Goal: Book appointment/travel/reservation

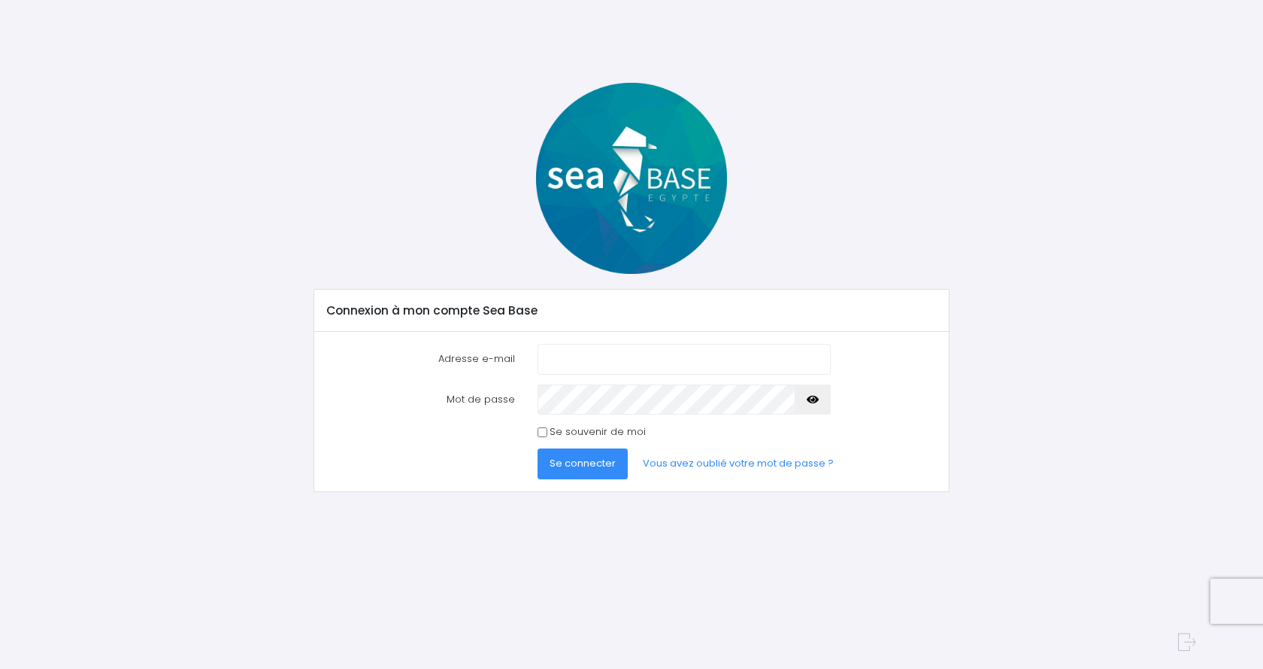
click at [567, 356] on input "Adresse e-mail" at bounding box center [684, 359] width 293 height 30
type input "[EMAIL_ADDRESS][DOMAIN_NAME]"
click at [542, 431] on input "Se souvenir de moi" at bounding box center [543, 432] width 10 height 10
checkbox input "true"
click at [577, 468] on span "Se connecter" at bounding box center [583, 463] width 66 height 14
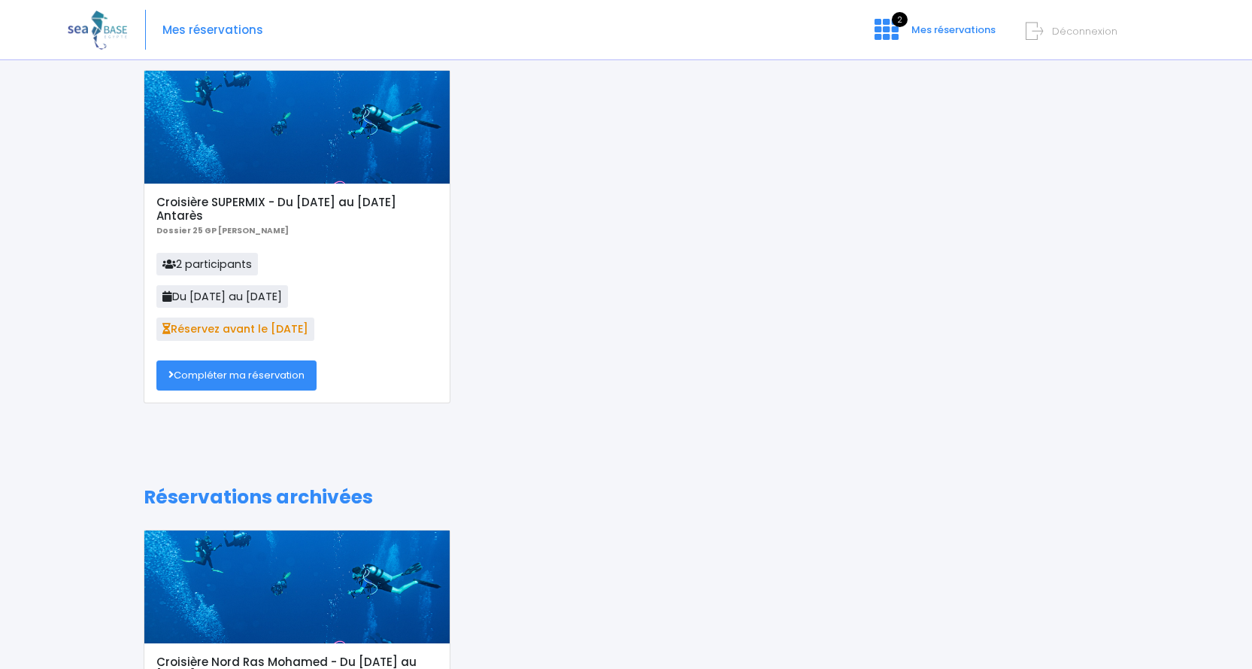
scroll to position [30, 0]
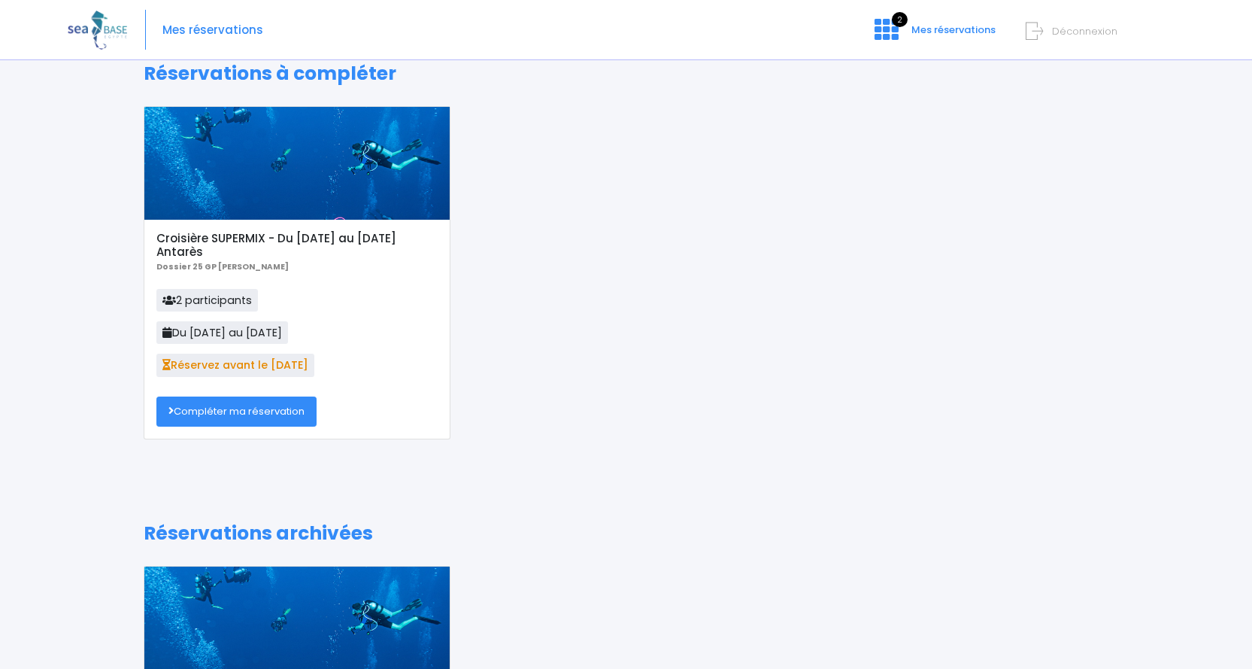
click at [241, 408] on link "Compléter ma réservation" at bounding box center [236, 411] width 160 height 30
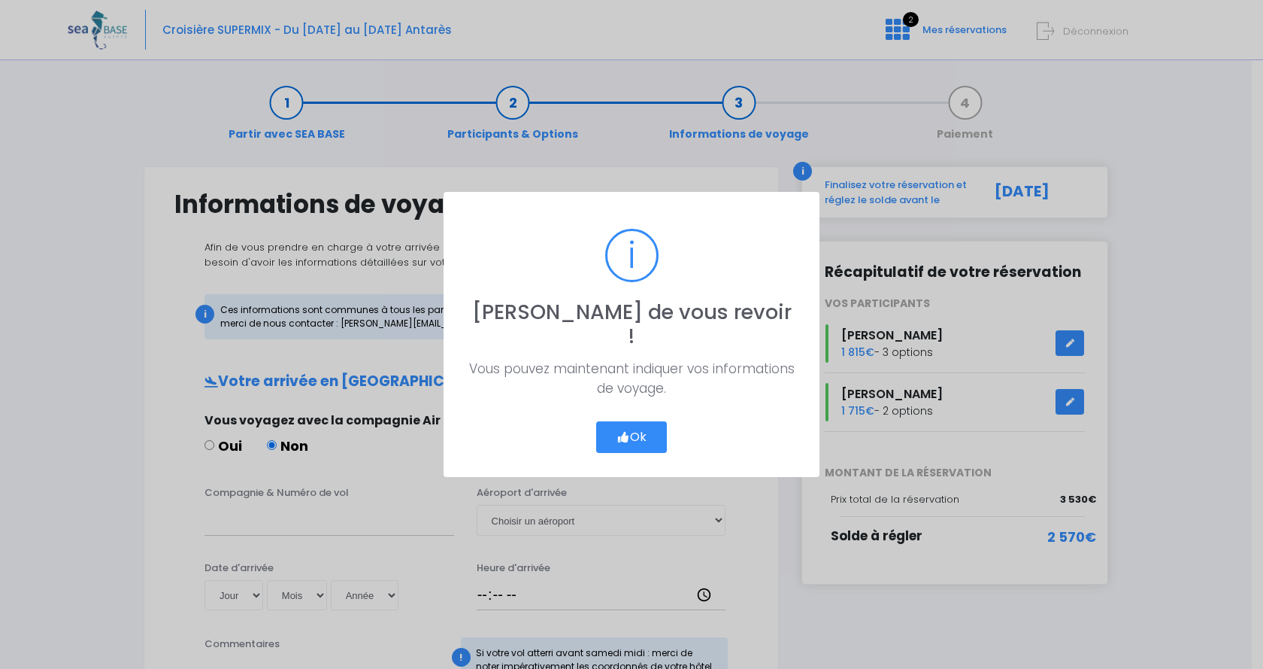
click at [634, 425] on button "Ok" at bounding box center [631, 437] width 71 height 32
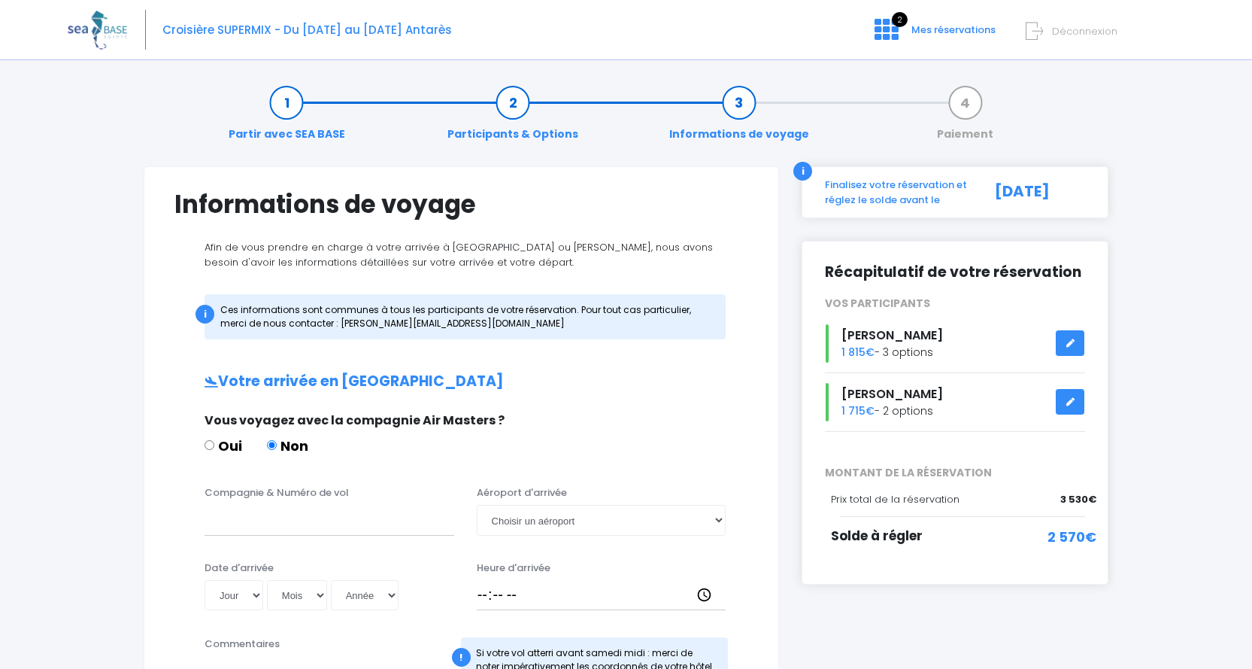
click at [1071, 343] on icon at bounding box center [1070, 343] width 11 height 0
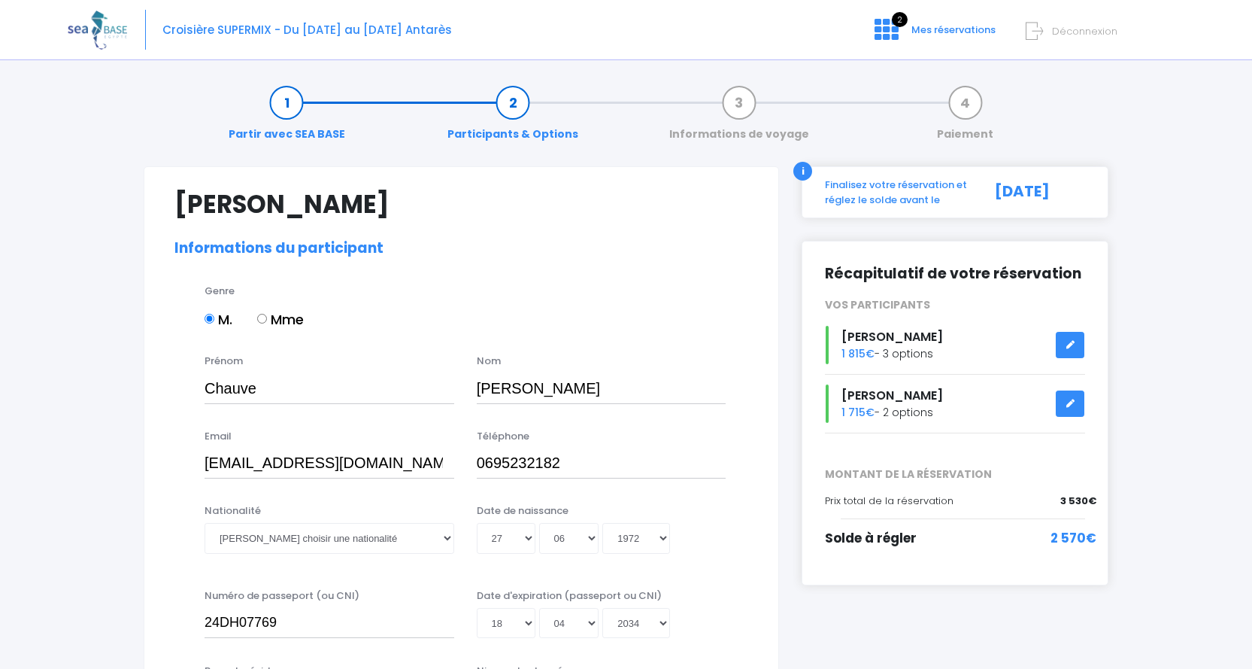
select select "N3"
select select "40/41"
select select "ML"
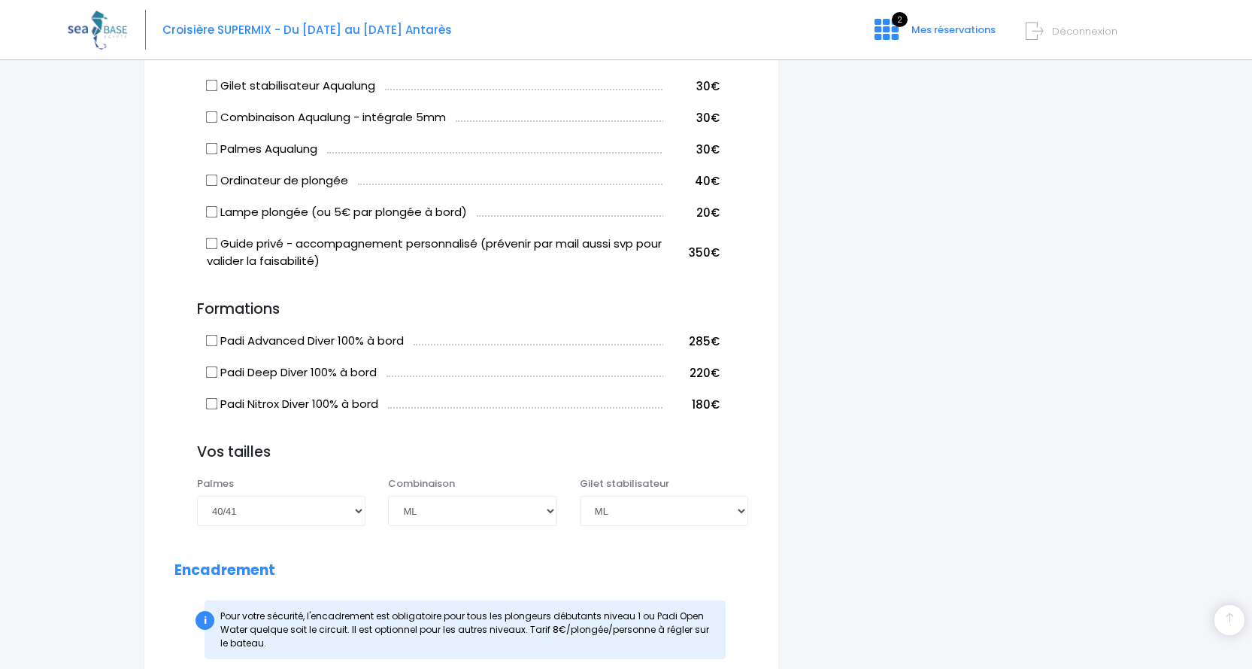
scroll to position [1128, 0]
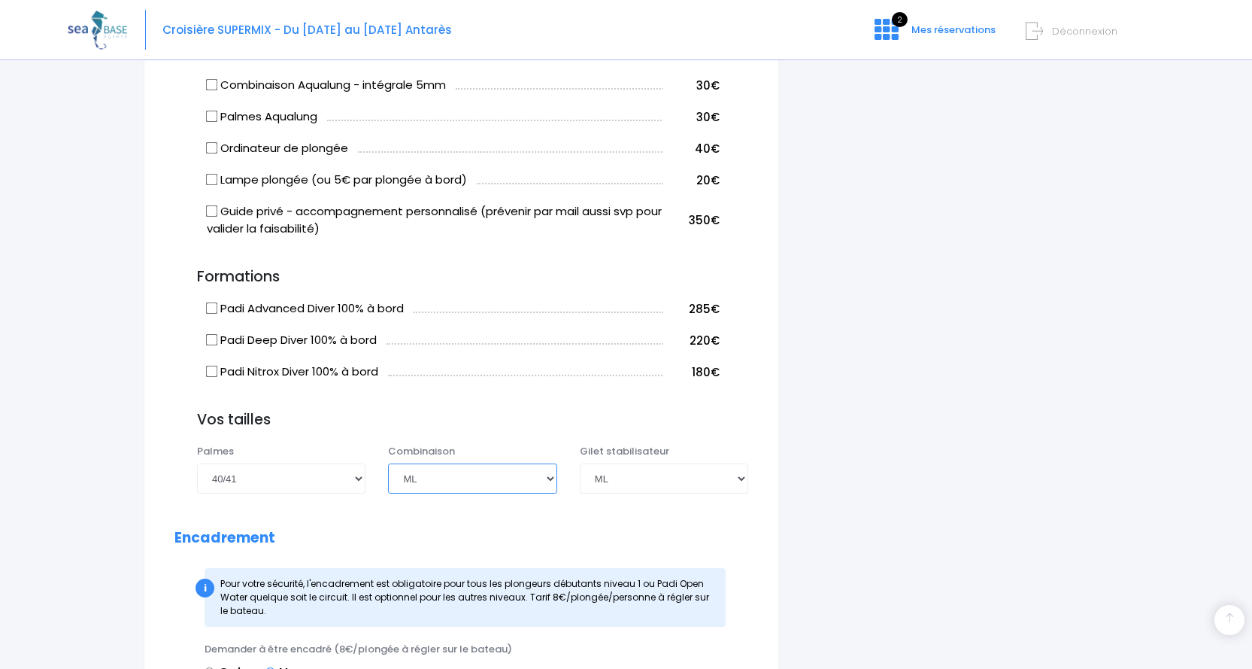
click at [551, 479] on select "Choisir une taille XS S M ML L XL XXL" at bounding box center [472, 478] width 168 height 30
select select "L"
click at [388, 463] on select "Choisir une taille XS S M ML L XL XXL" at bounding box center [472, 478] width 168 height 30
click at [742, 479] on select "Choisir une taille XXS XS S M ML L XL XXL" at bounding box center [664, 478] width 168 height 30
select select "M"
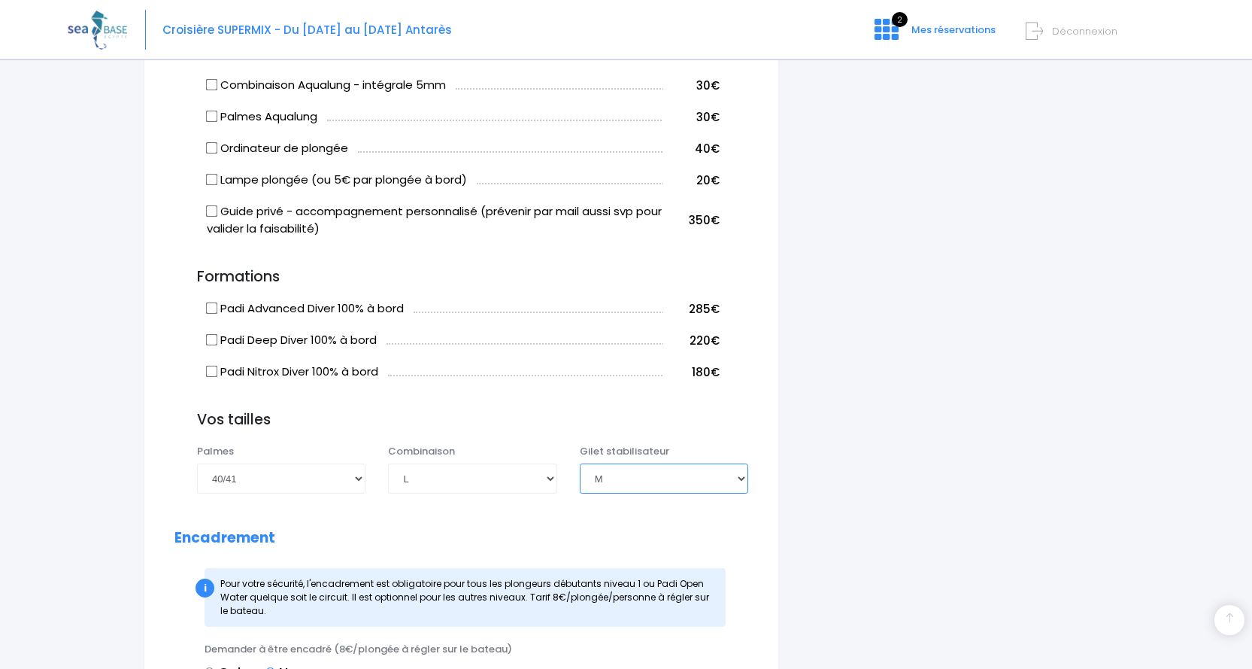
click at [580, 463] on select "Choisir une taille XXS XS S M ML L XL XXL" at bounding box center [664, 478] width 168 height 30
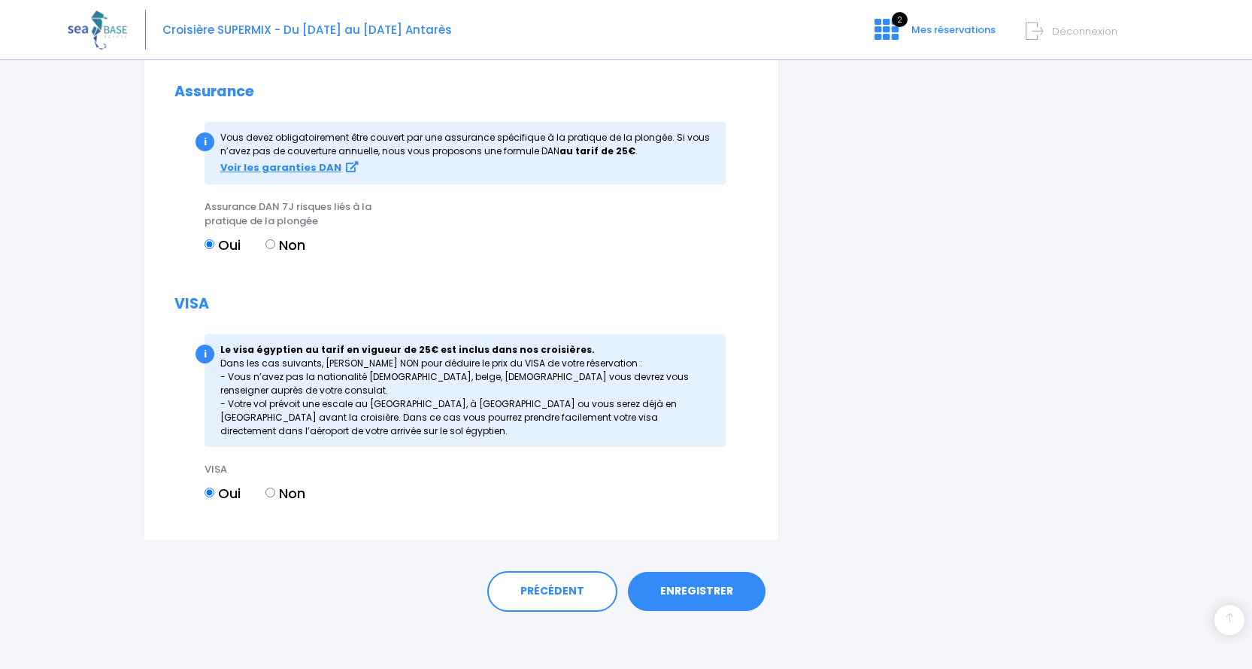
scroll to position [1771, 0]
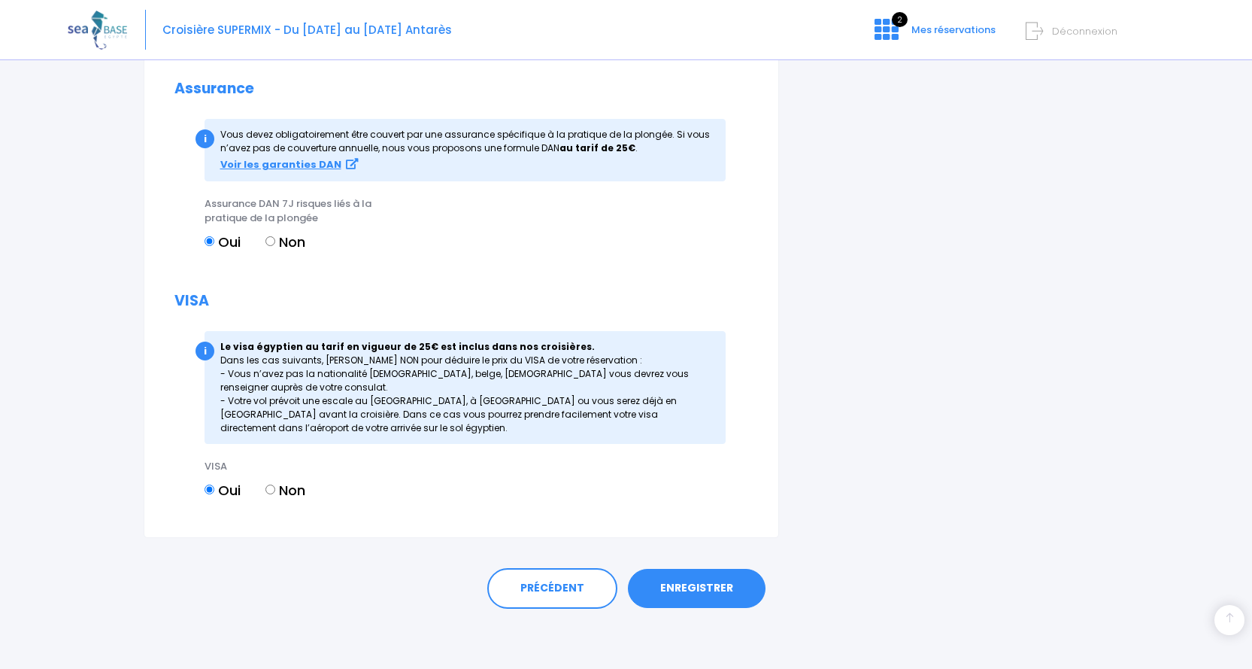
click at [711, 586] on link "ENREGISTRER" at bounding box center [697, 588] width 138 height 39
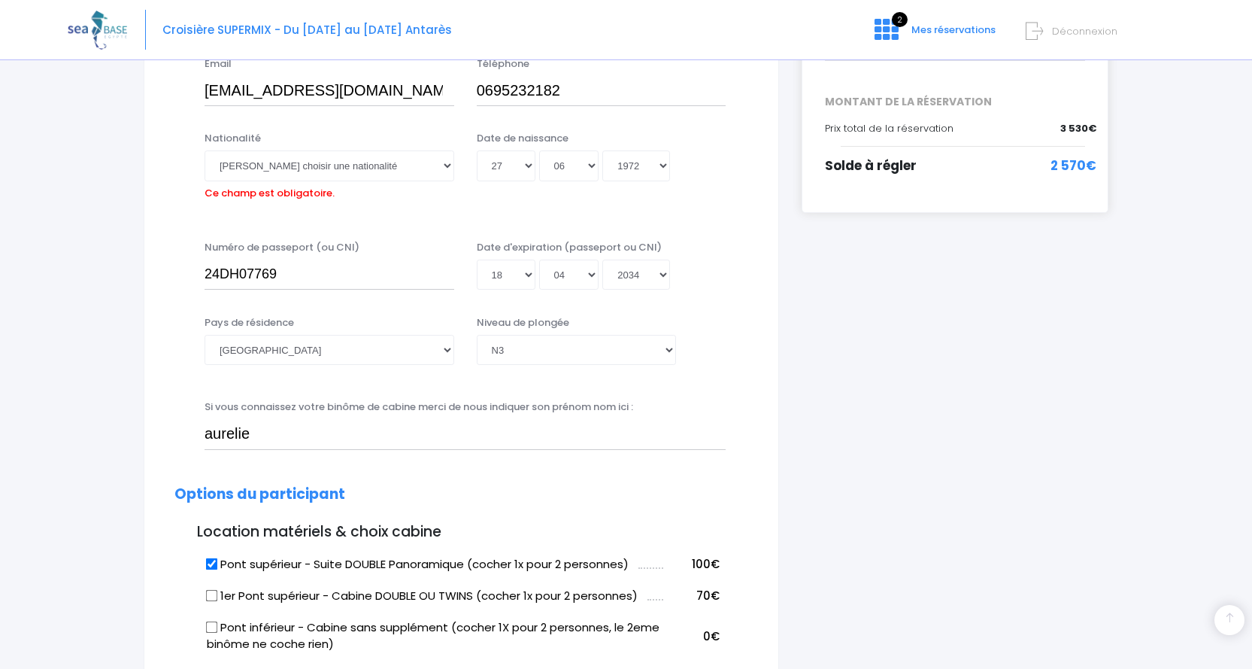
scroll to position [247, 0]
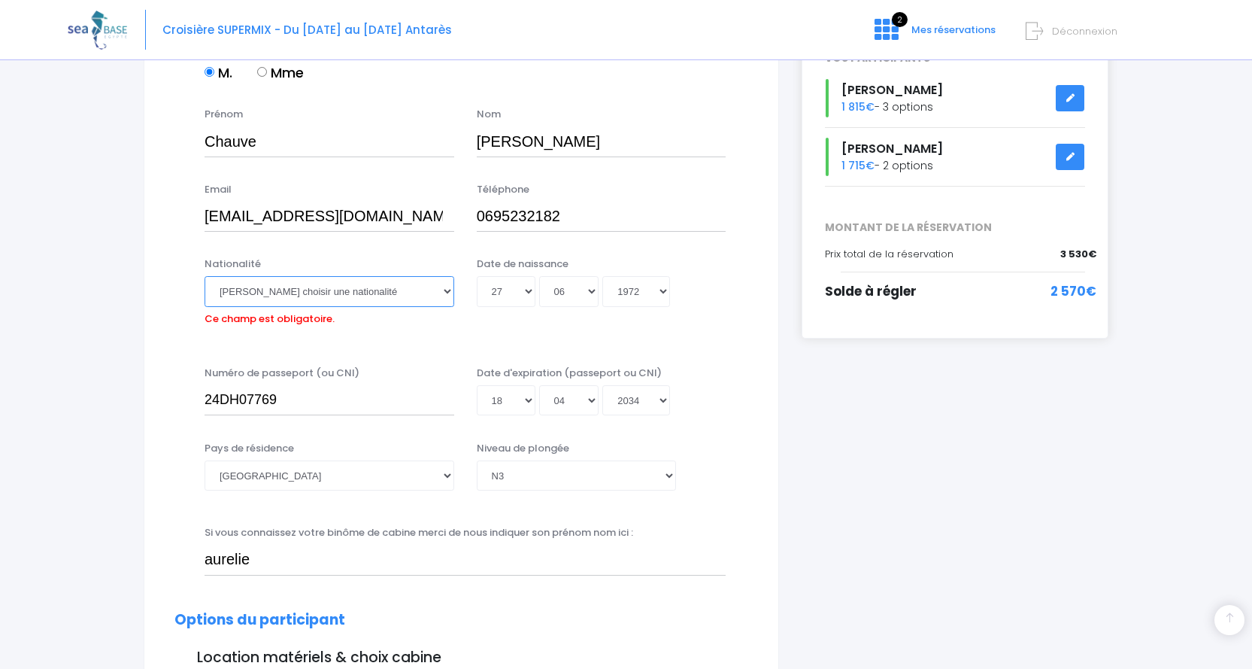
click at [444, 291] on select "Veuillez choisir une nationalité Afghane Albanaise Algerienne Allemande America…" at bounding box center [330, 291] width 250 height 30
select select "Française"
click at [205, 276] on select "Veuillez choisir une nationalité Afghane Albanaise Algerienne Allemande America…" at bounding box center [330, 291] width 250 height 30
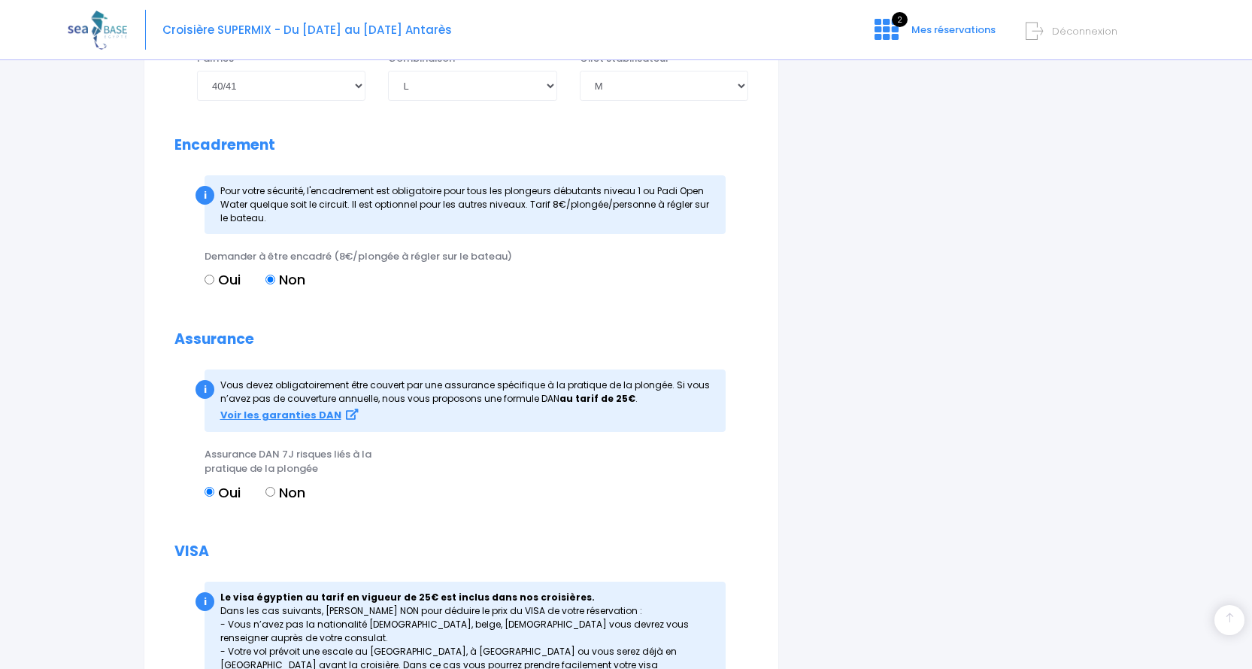
scroll to position [1771, 0]
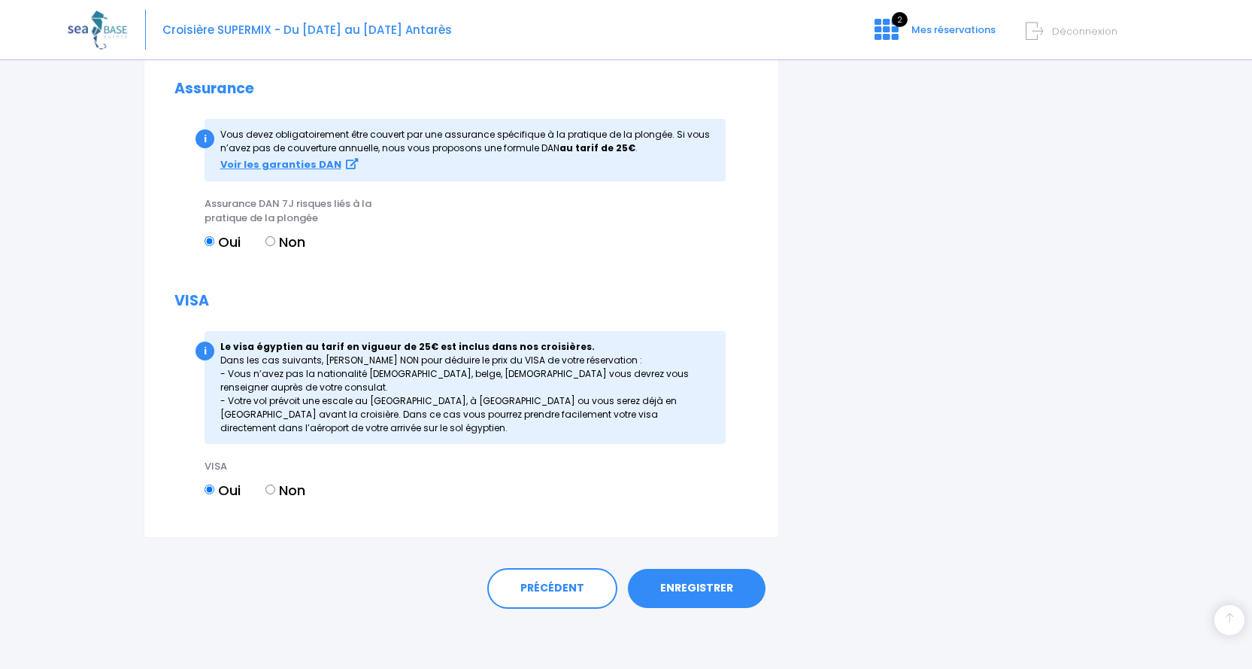
click at [693, 589] on link "ENREGISTRER" at bounding box center [697, 588] width 138 height 39
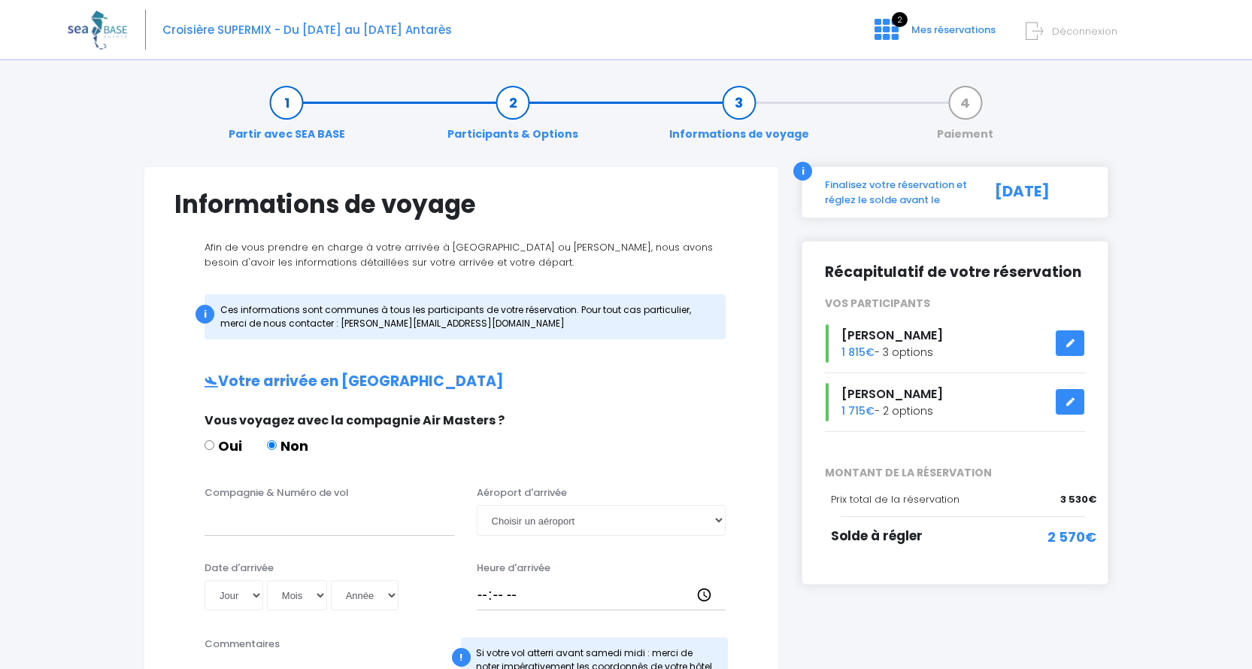
click at [1068, 402] on icon at bounding box center [1070, 402] width 11 height 0
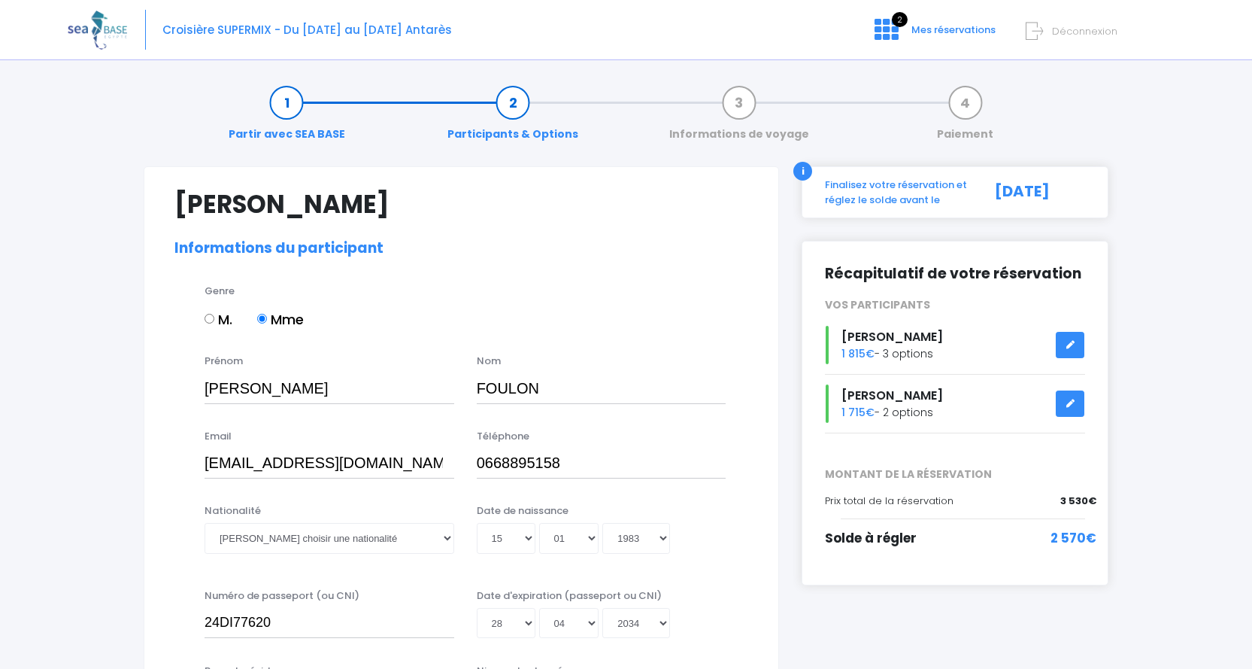
select select "PADI Advanced OW diver"
select select "36/37"
select select "S"
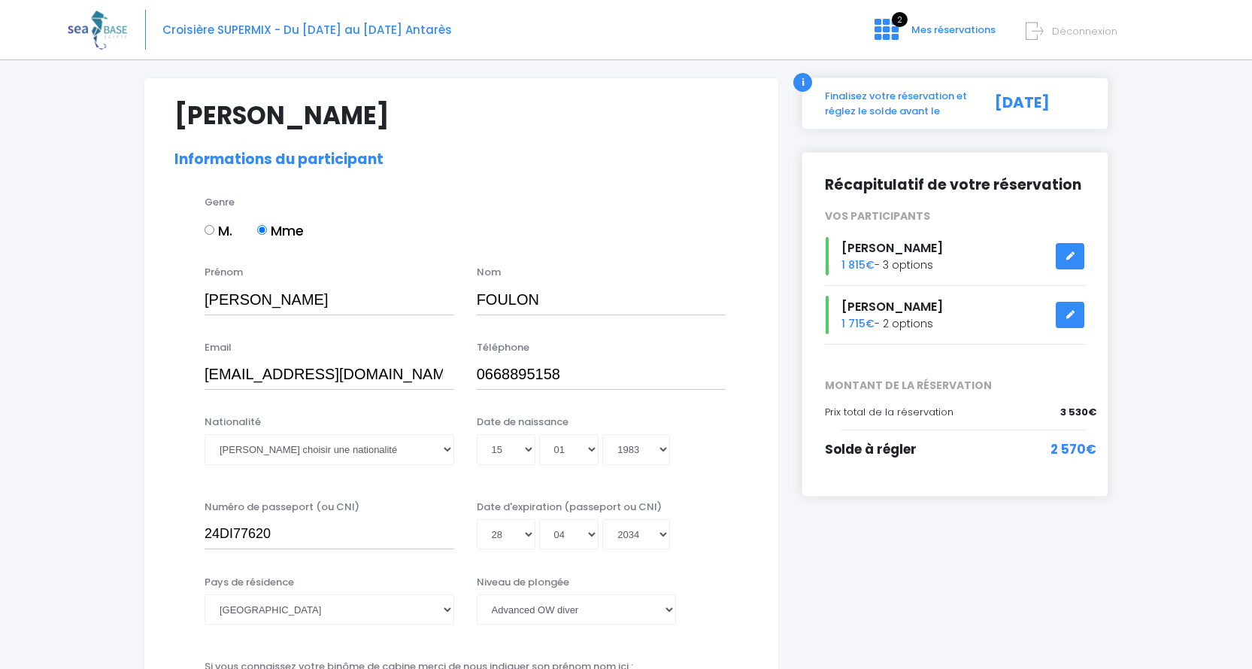
scroll to position [126, 0]
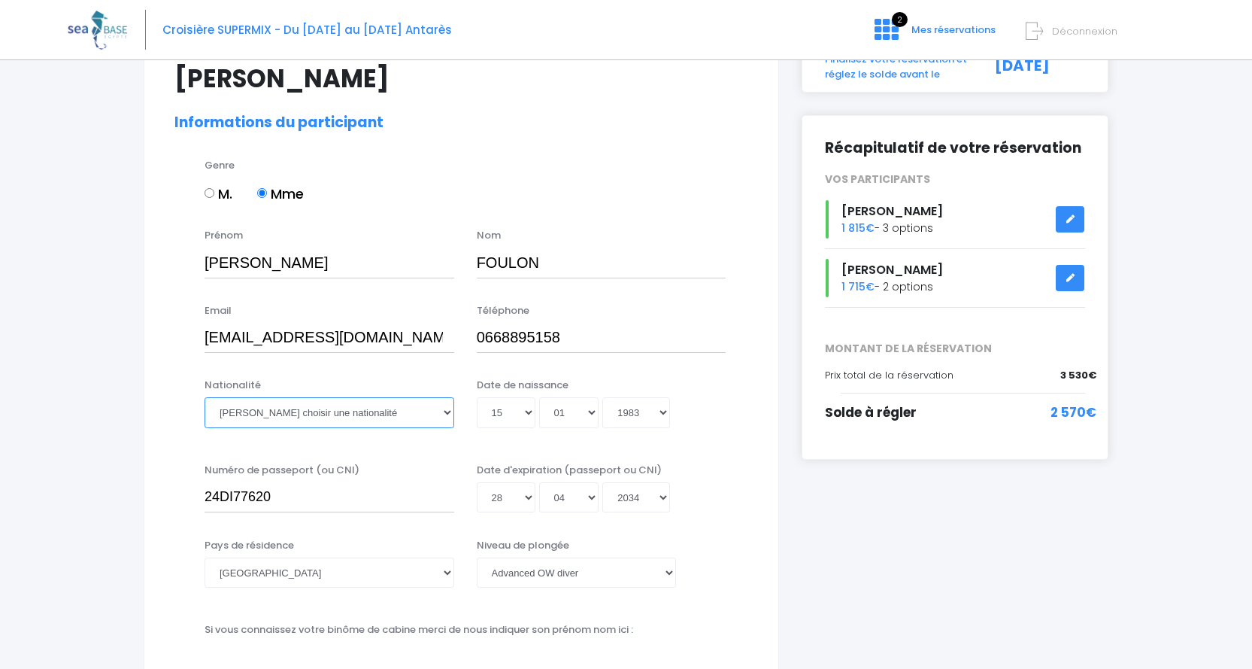
click at [445, 413] on select "Veuillez choisir une nationalité Afghane Albanaise Algerienne Allemande America…" at bounding box center [330, 412] width 250 height 30
select select "Française"
click at [205, 397] on select "Veuillez choisir une nationalité Afghane Albanaise Algerienne Allemande America…" at bounding box center [330, 412] width 250 height 30
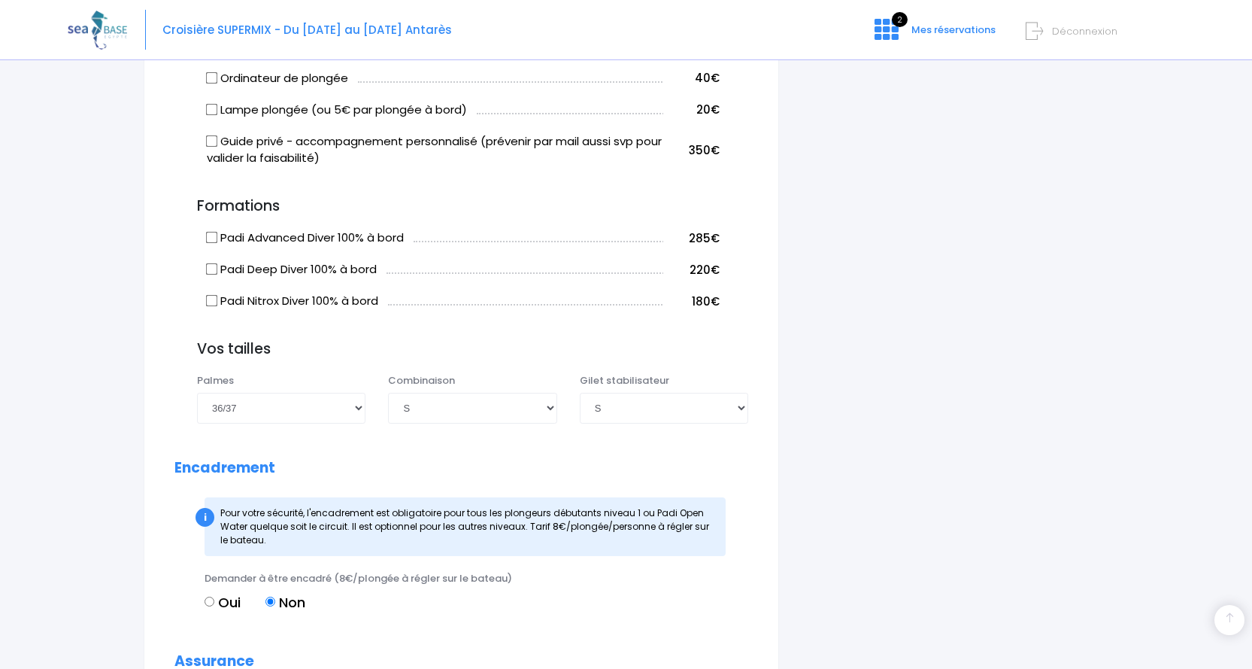
scroll to position [1254, 0]
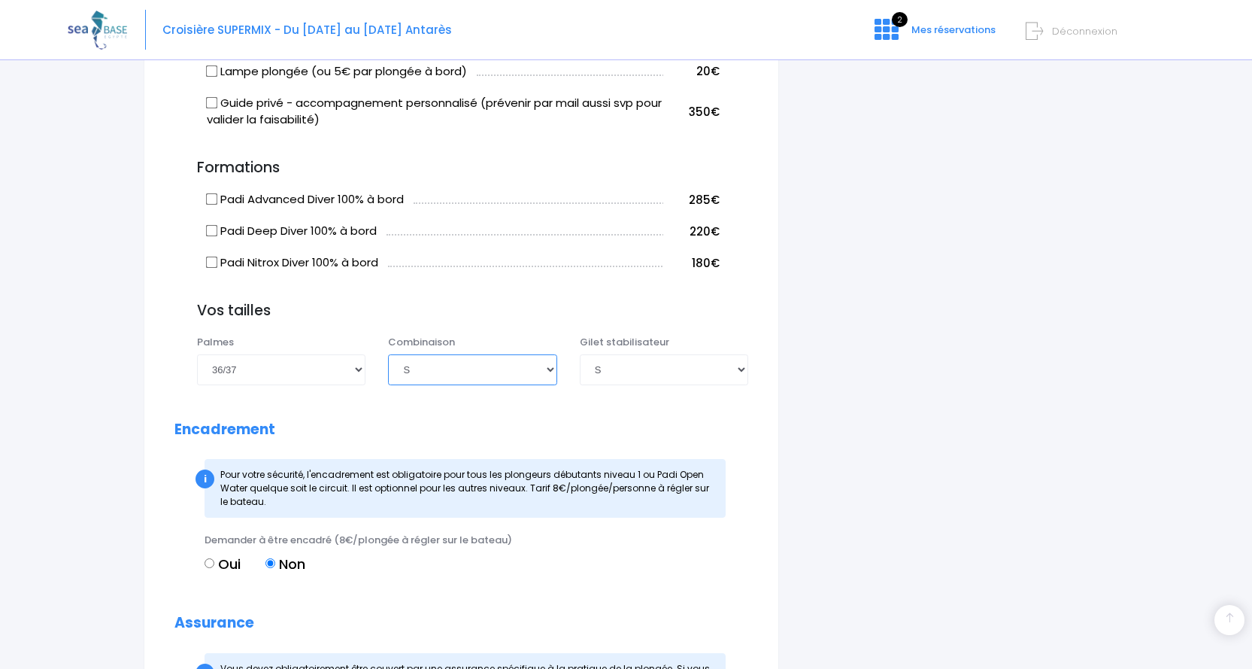
click at [550, 370] on select "Choisir une taille XS S M ML L XL XXL" at bounding box center [472, 369] width 168 height 30
click at [388, 354] on select "Choisir une taille XS S M ML L XL XXL" at bounding box center [472, 369] width 168 height 30
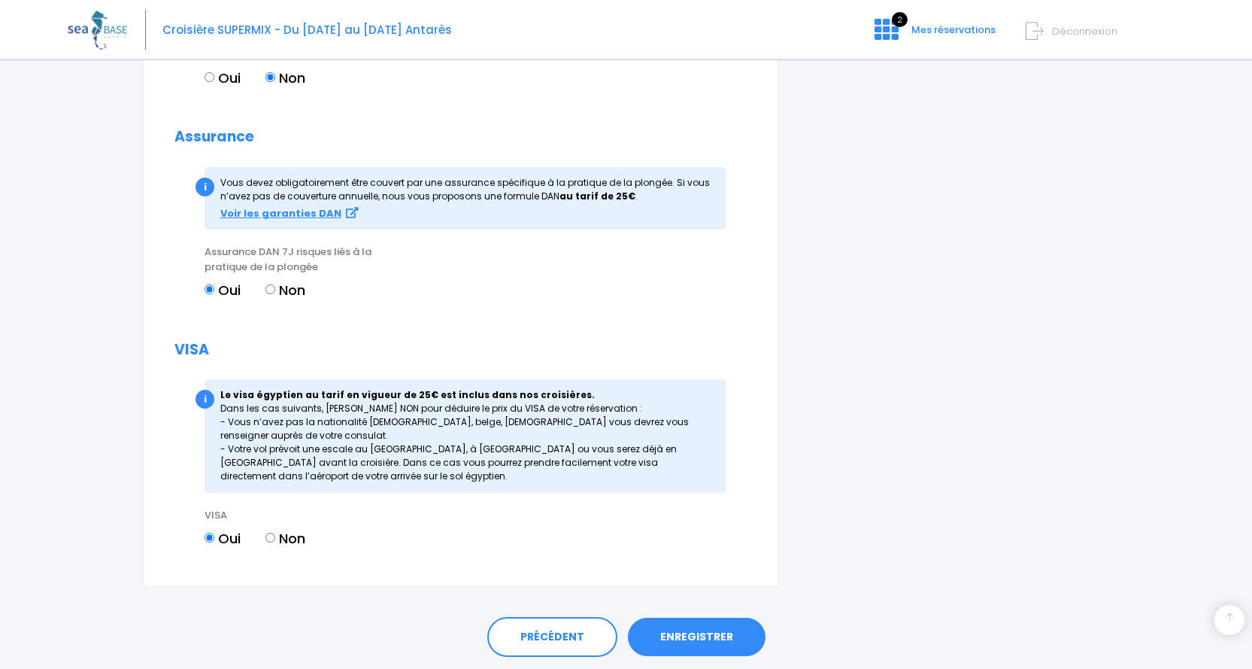
scroll to position [1788, 0]
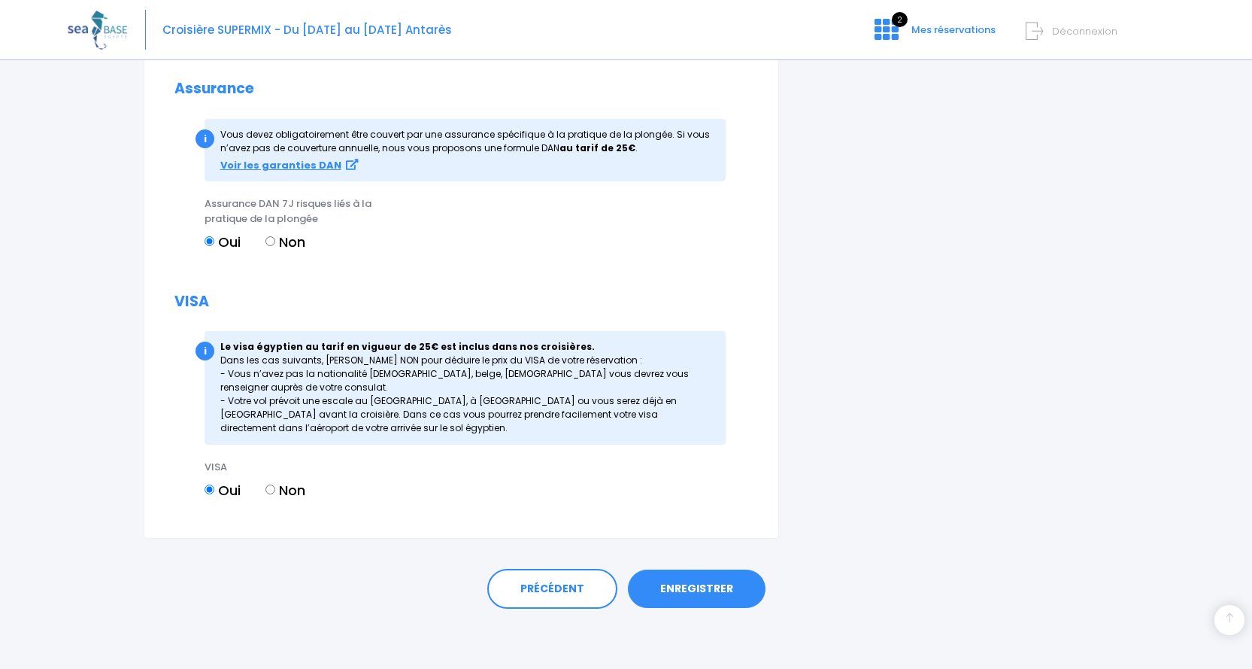
click at [698, 587] on link "ENREGISTRER" at bounding box center [697, 588] width 138 height 39
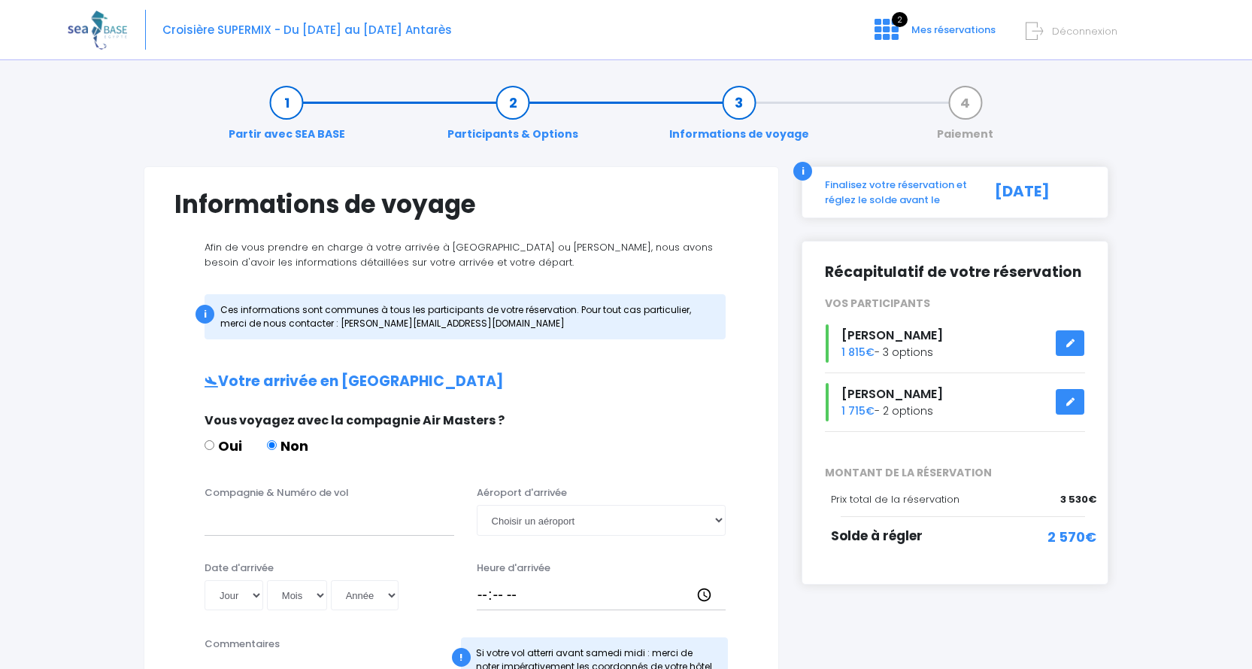
click at [1071, 343] on icon at bounding box center [1070, 343] width 11 height 0
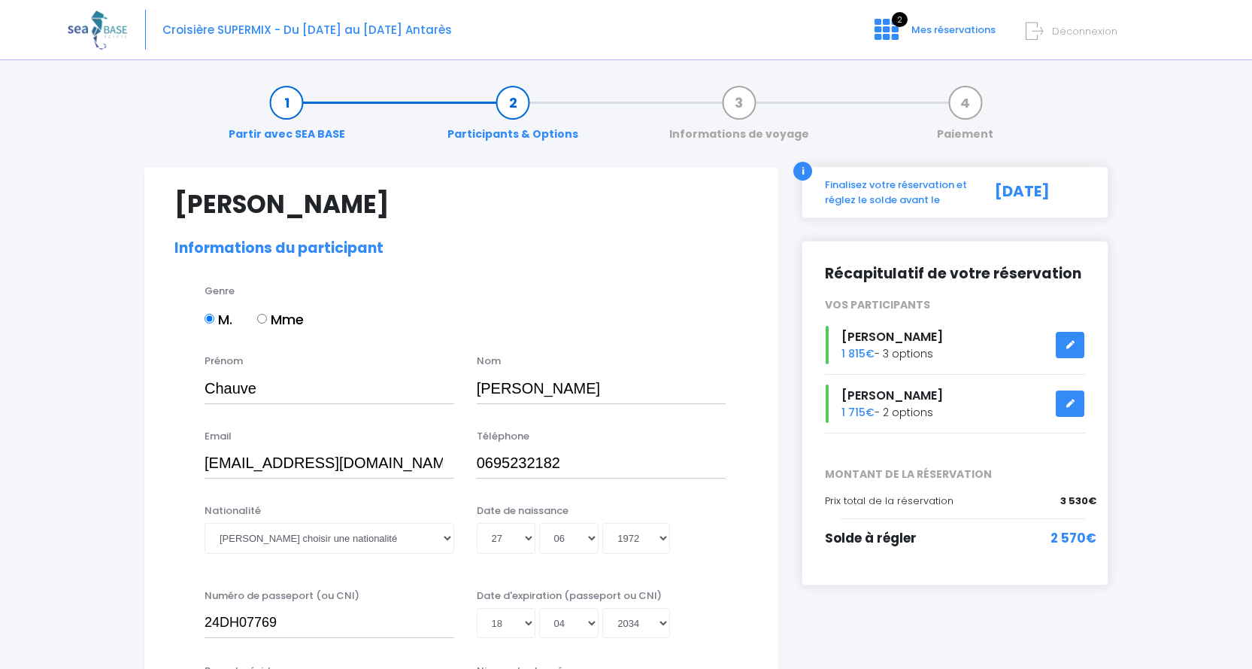
select select "N3"
select select "40/41"
select select "L"
select select "M"
